Goal: Find specific page/section: Find specific page/section

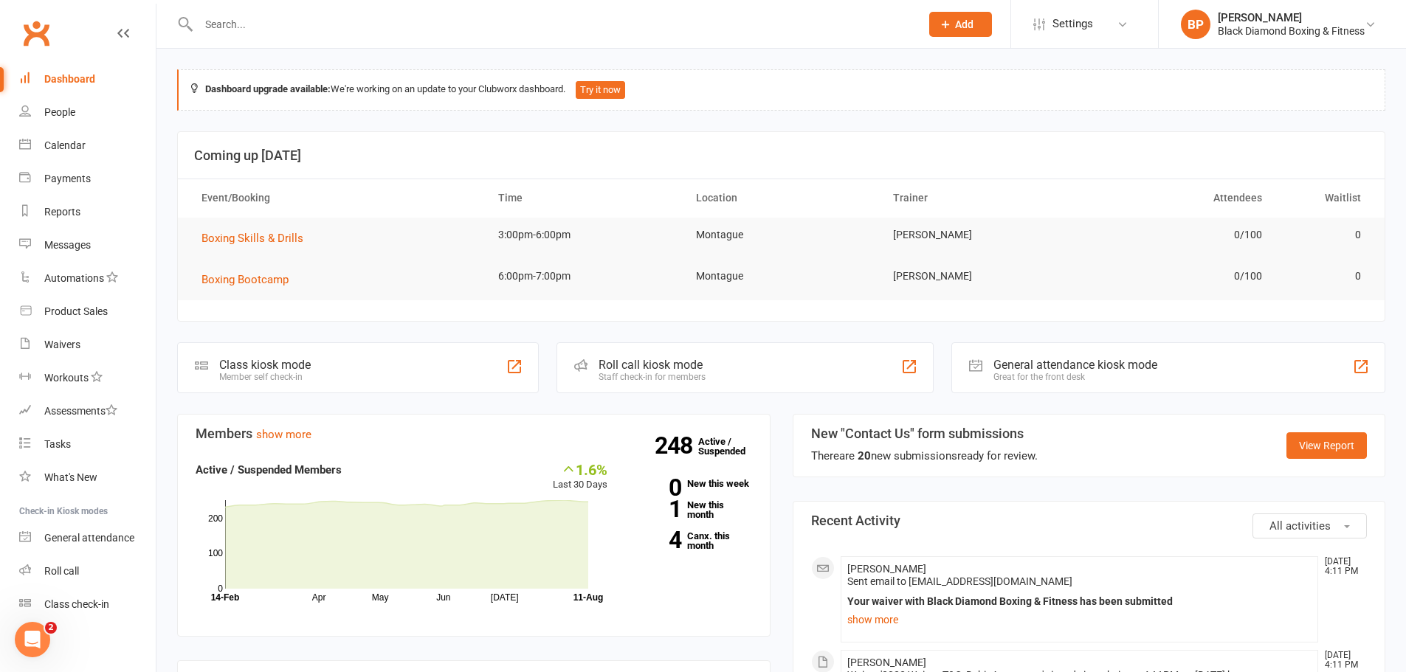
click at [284, 24] on input "text" at bounding box center [552, 24] width 716 height 21
type input "[PERSON_NAME]"
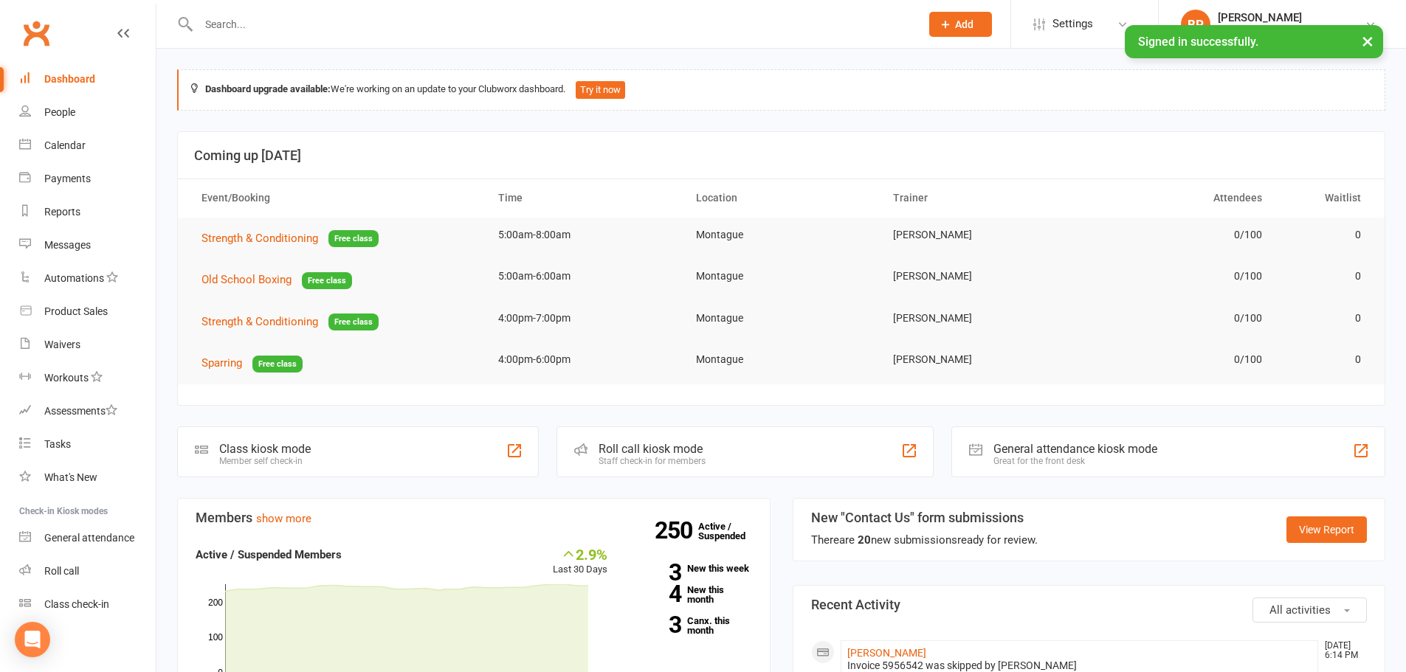
click at [242, 27] on input "text" at bounding box center [552, 24] width 716 height 21
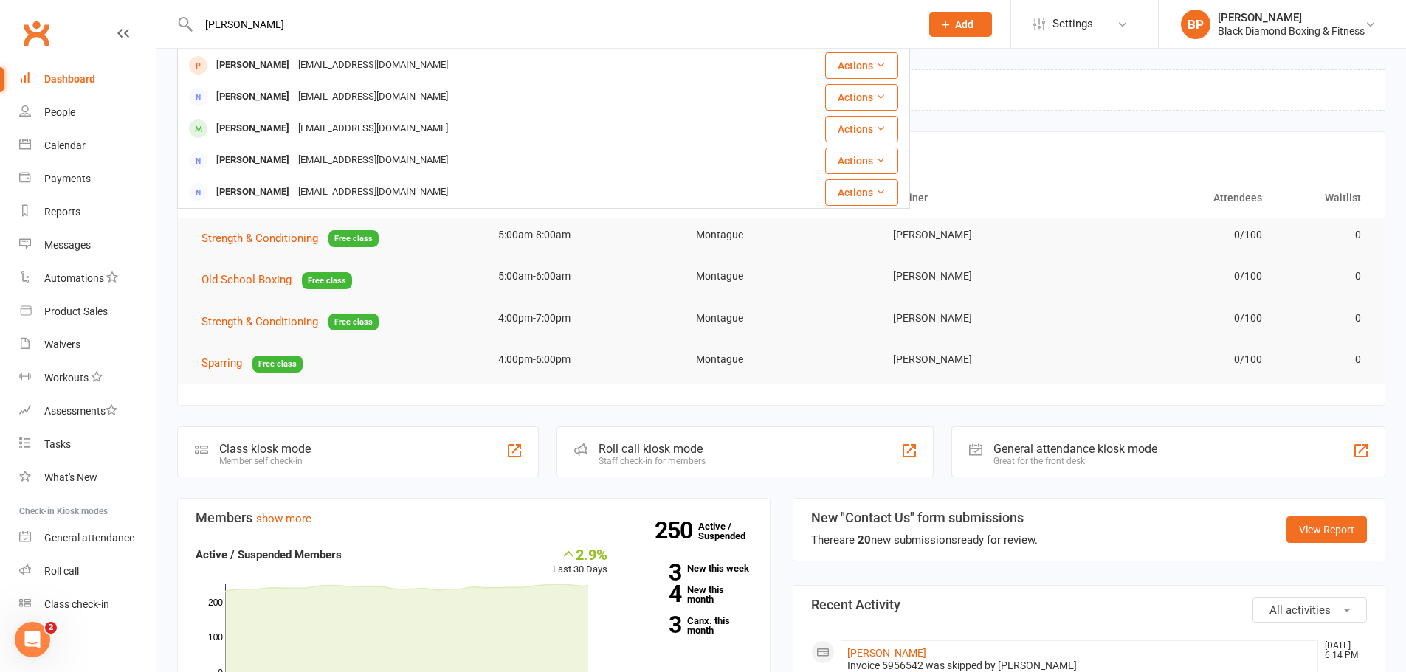
drag, startPoint x: 261, startPoint y: 28, endPoint x: 148, endPoint y: 31, distance: 112.9
click at [151, 4] on header "[PERSON_NAME] Liplyn [EMAIL_ADDRESS][DOMAIN_NAME] Actions Matt Lyndley [EMAIL_A…" at bounding box center [703, 4] width 1406 height 0
type input "n"
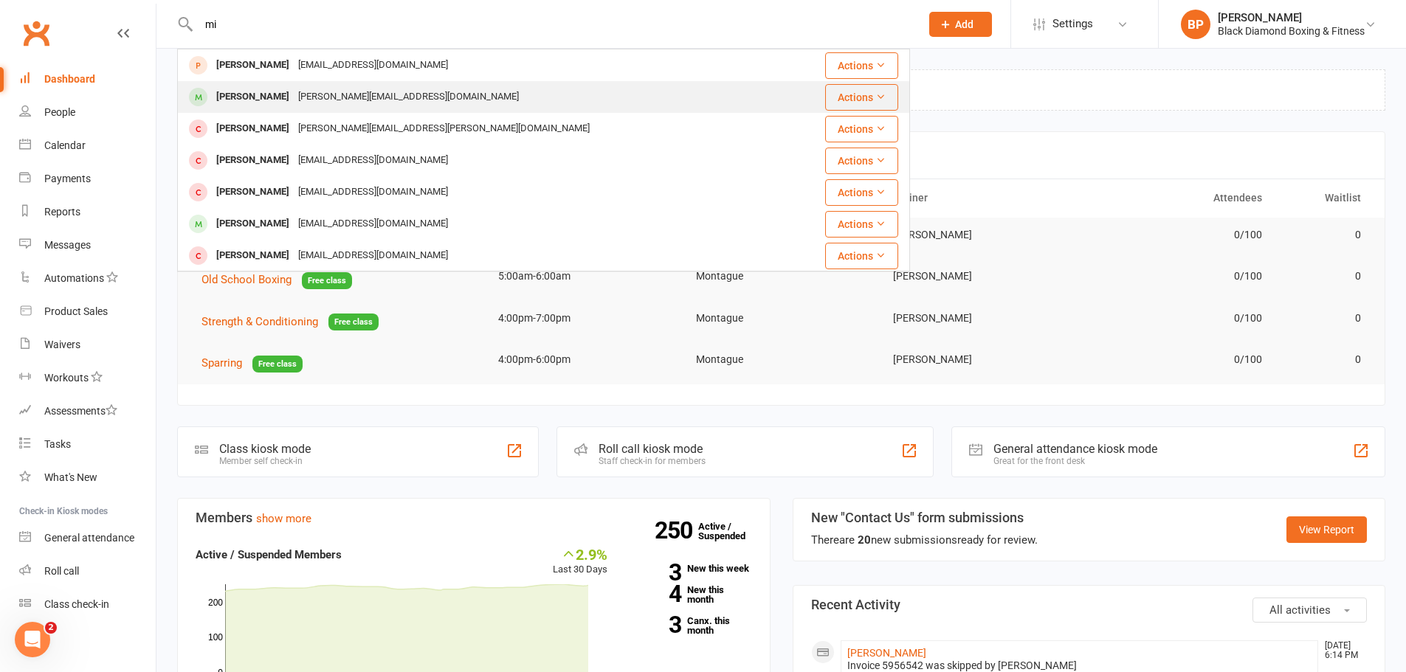
type input "m"
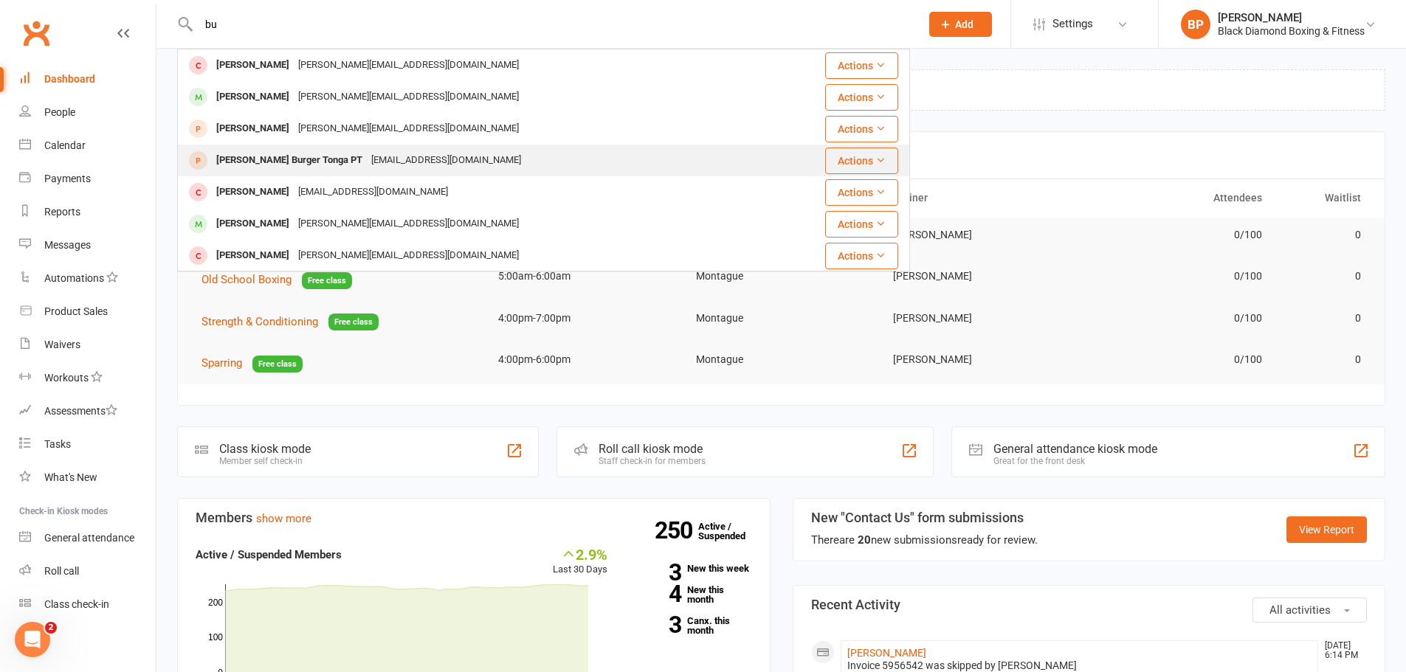
type input "b"
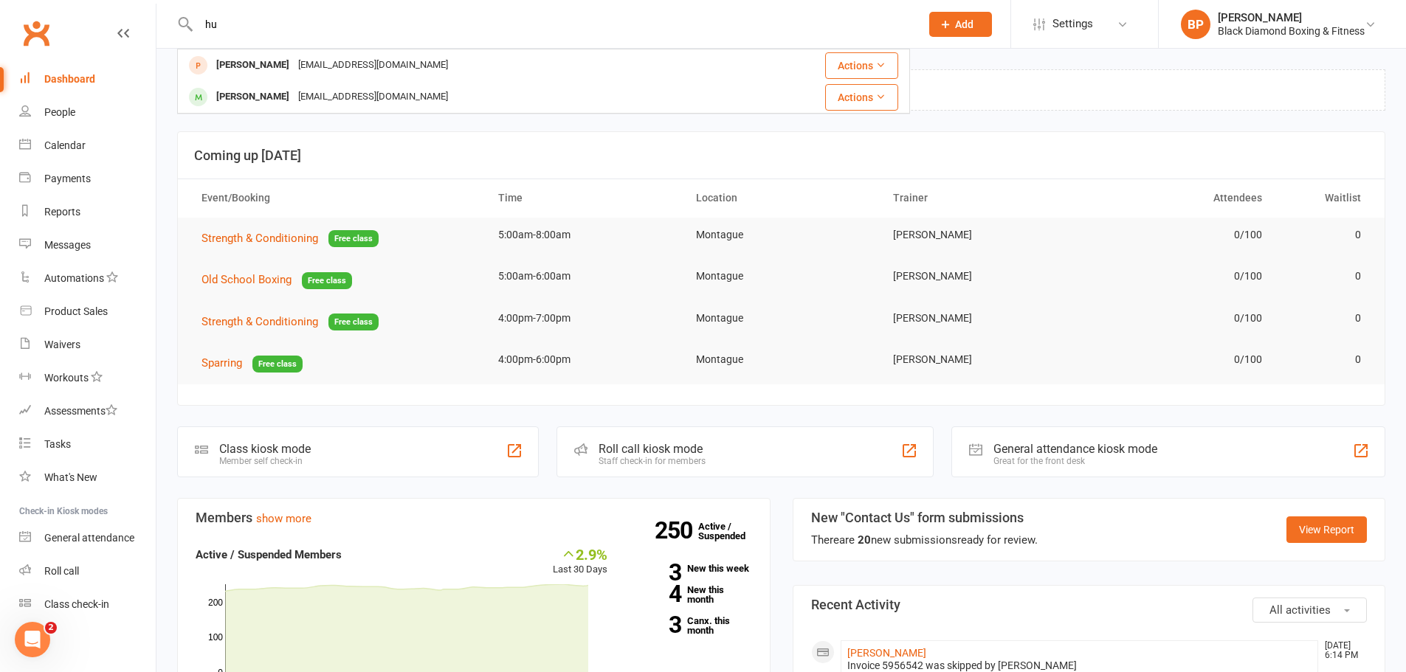
type input "h"
